Goal: Information Seeking & Learning: Check status

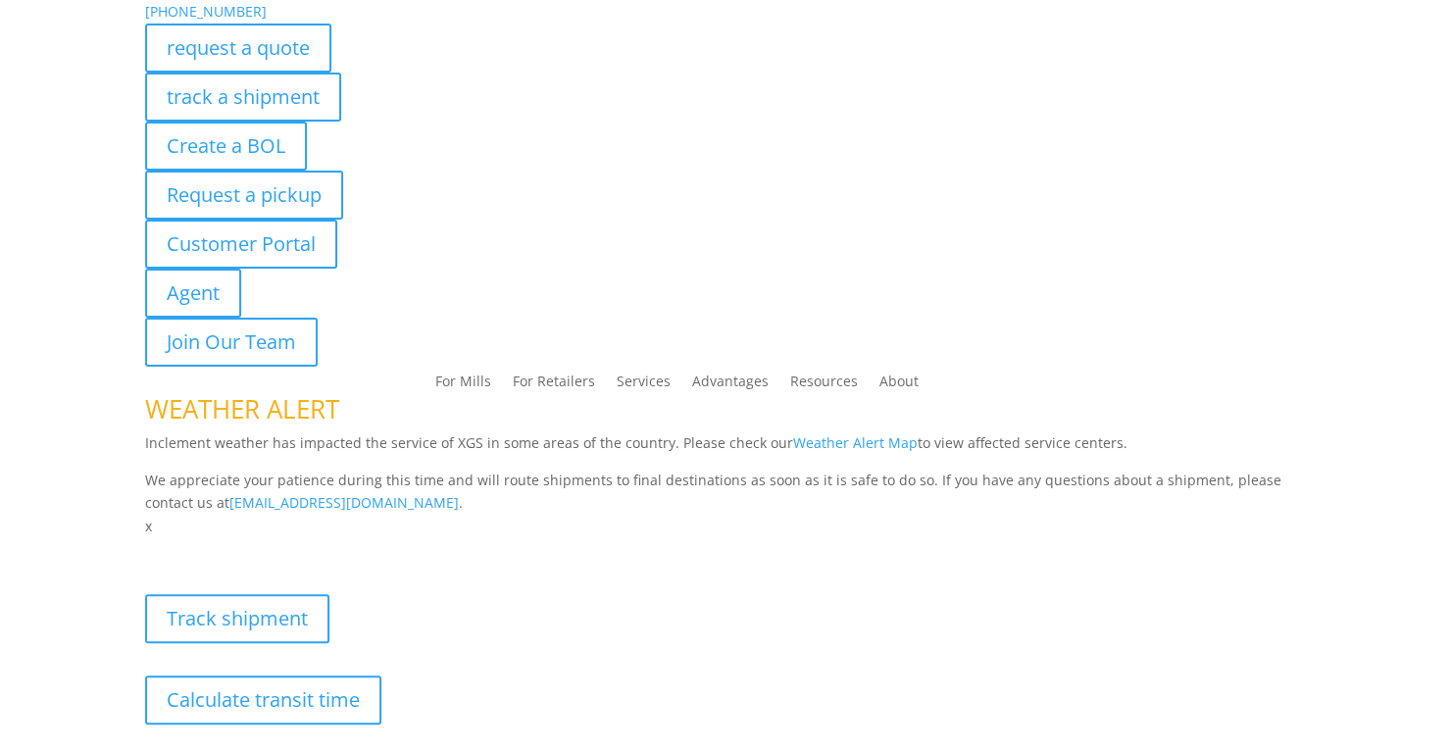
click at [265, 96] on link "track a shipment" at bounding box center [243, 97] width 196 height 49
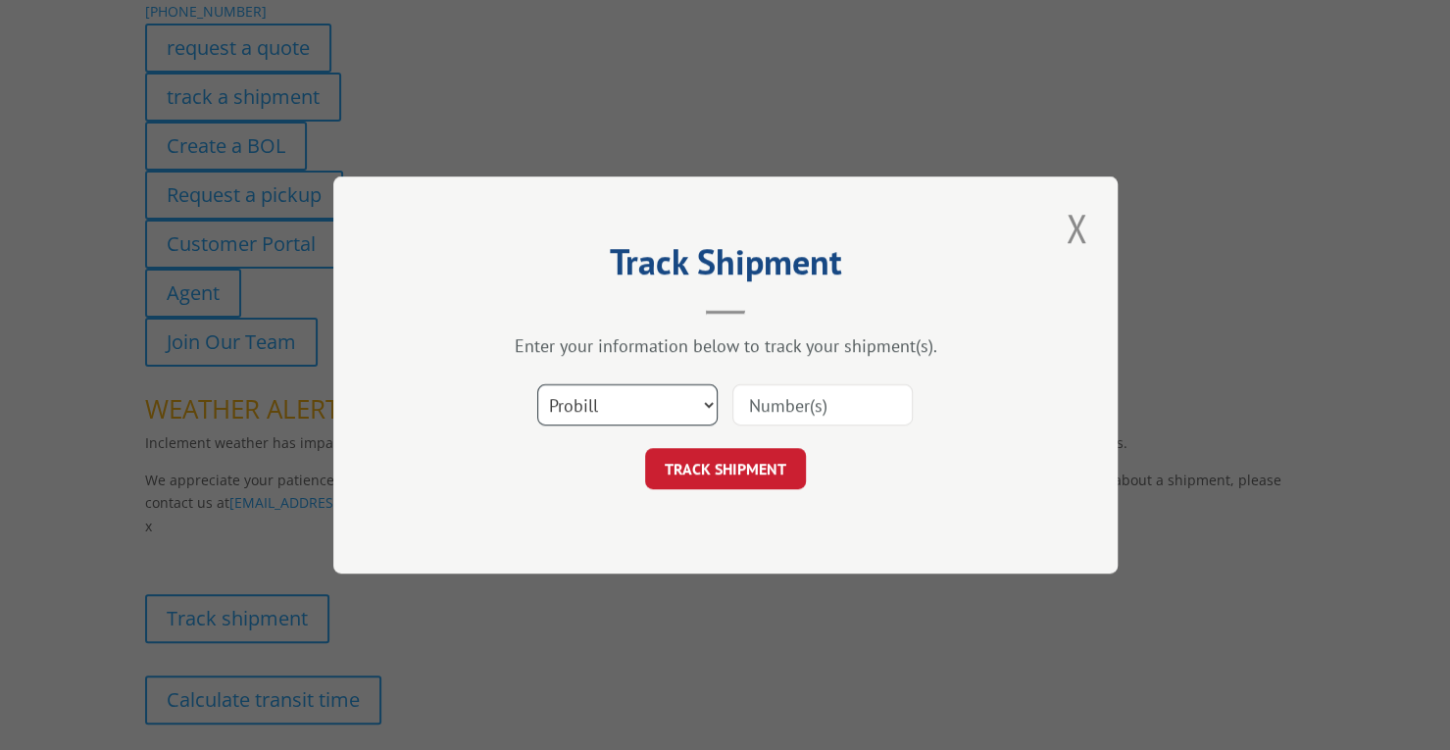
click at [625, 401] on select "Select category... Probill BOL PO" at bounding box center [627, 404] width 180 height 41
click at [806, 404] on input at bounding box center [822, 404] width 180 height 41
drag, startPoint x: 621, startPoint y: 396, endPoint x: 637, endPoint y: 396, distance: 15.7
click at [621, 396] on select "Select category... Probill BOL PO" at bounding box center [627, 404] width 180 height 41
click at [537, 384] on select "Select category... Probill BOL PO" at bounding box center [627, 404] width 180 height 41
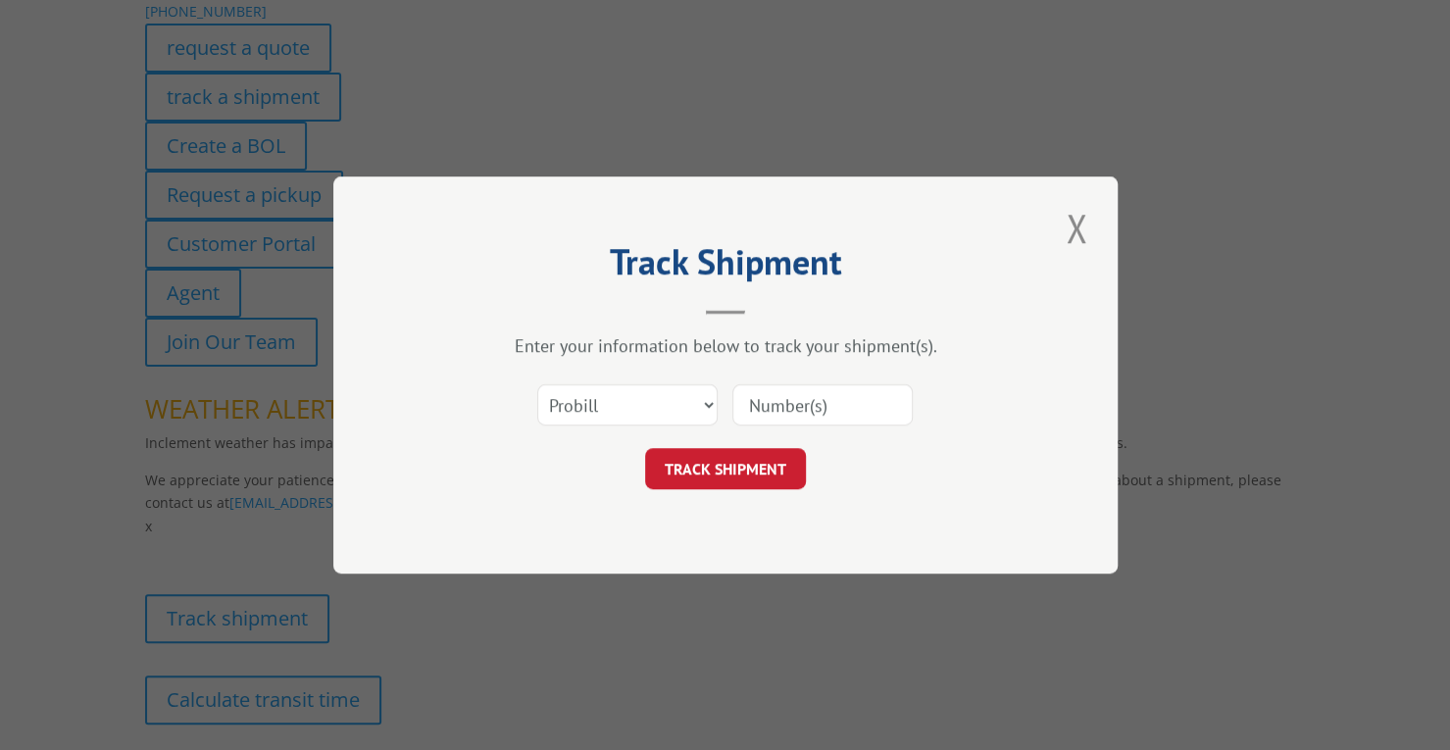
click at [793, 401] on input at bounding box center [822, 404] width 180 height 41
paste input "17409345"
type input "17409345"
click at [761, 471] on button "TRACK SHIPMENT" at bounding box center [725, 468] width 161 height 41
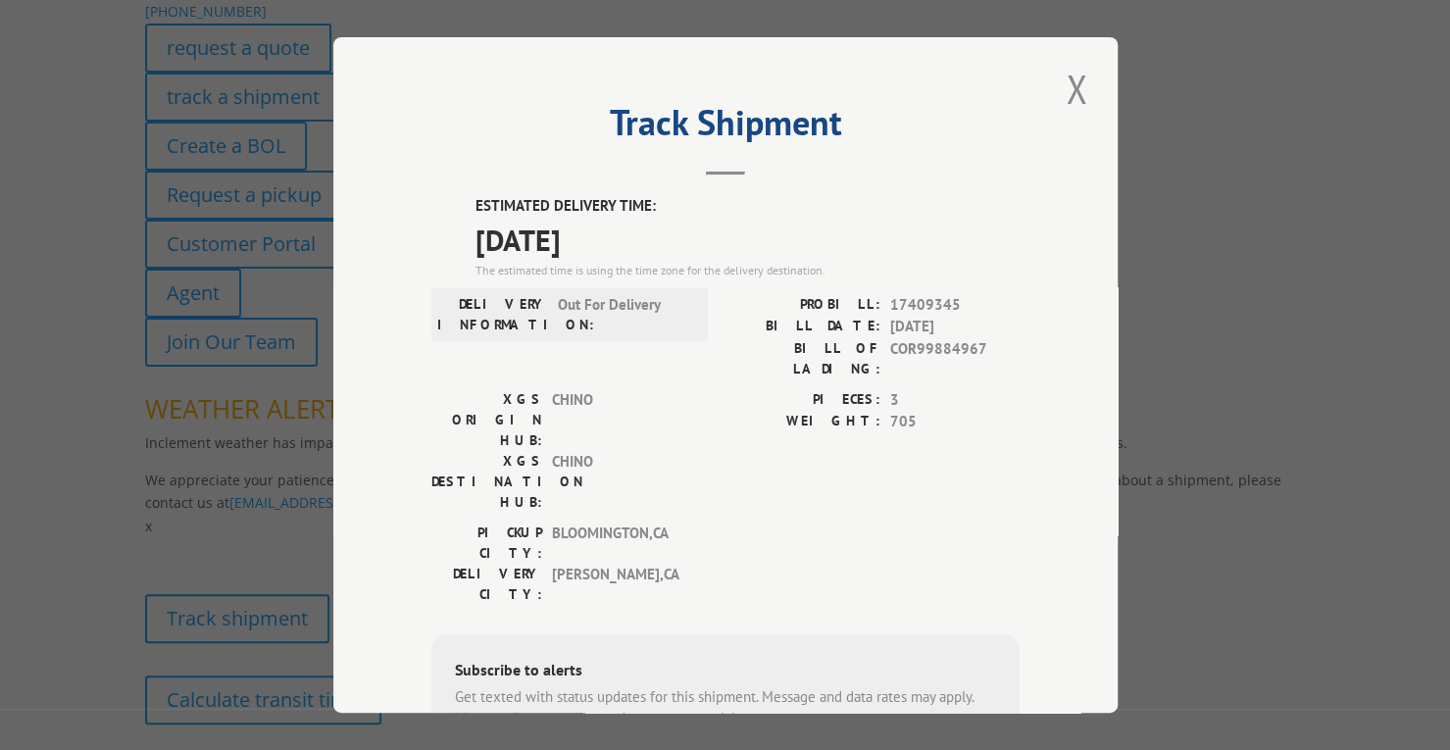
click at [1070, 95] on button "Close modal" at bounding box center [1076, 89] width 33 height 54
